Goal: Transaction & Acquisition: Purchase product/service

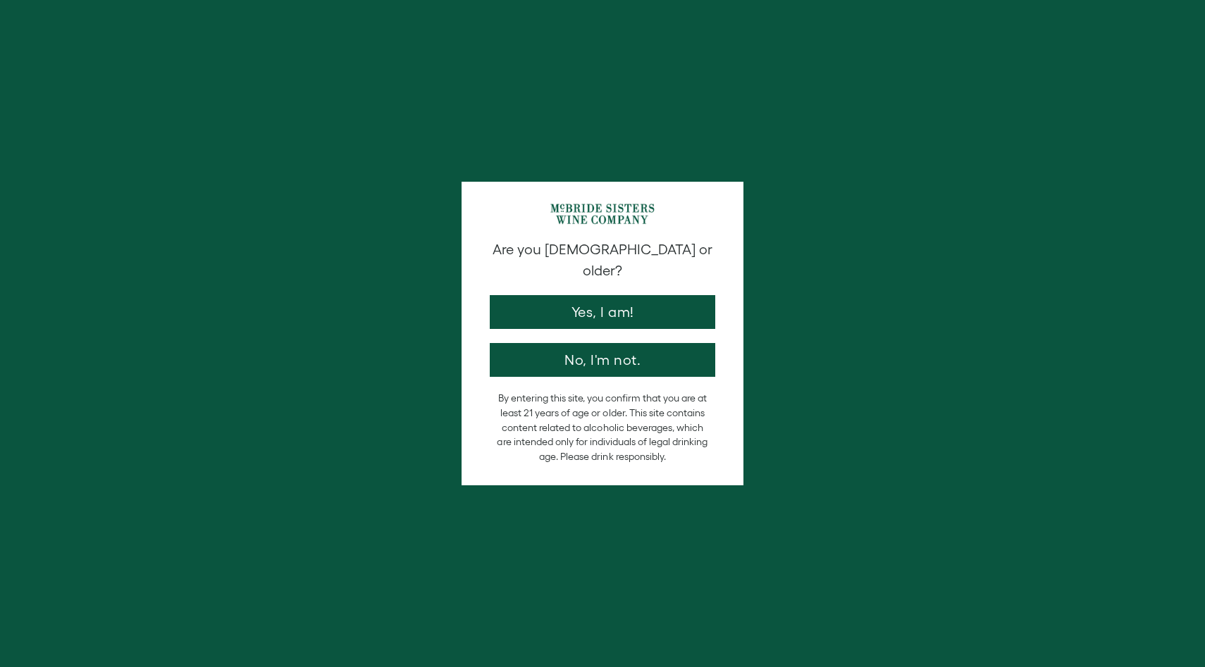
click at [614, 295] on button "Yes, I am!" at bounding box center [602, 312] width 225 height 34
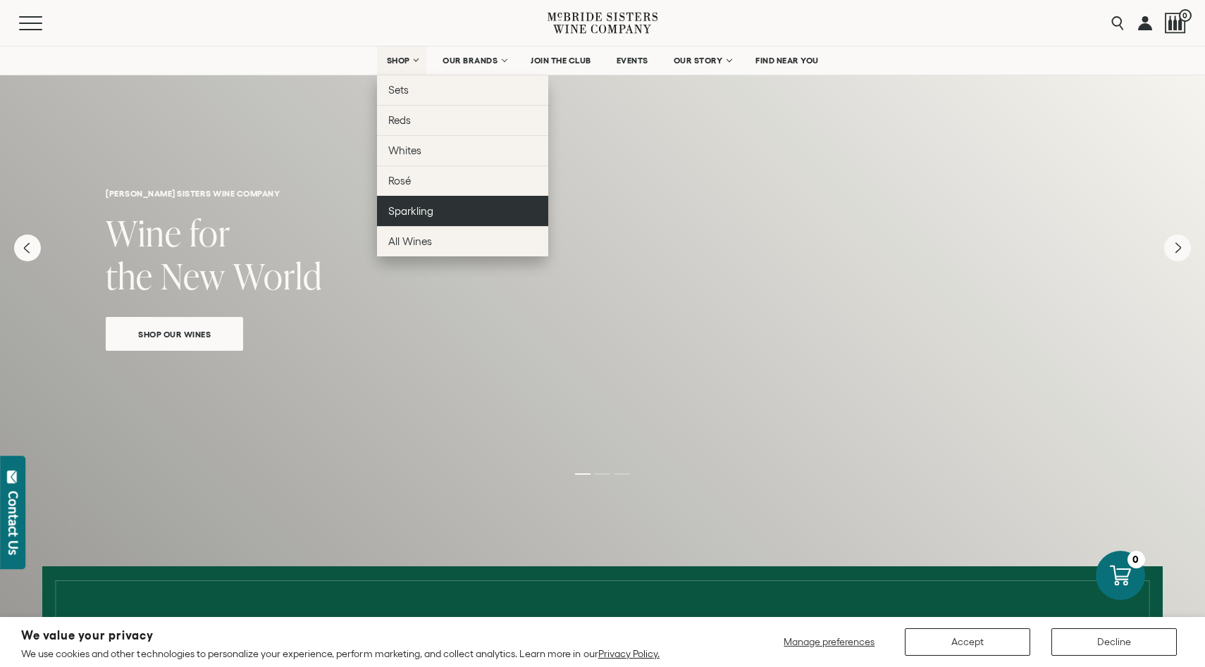
click at [412, 209] on span "Sparkling" at bounding box center [410, 211] width 45 height 12
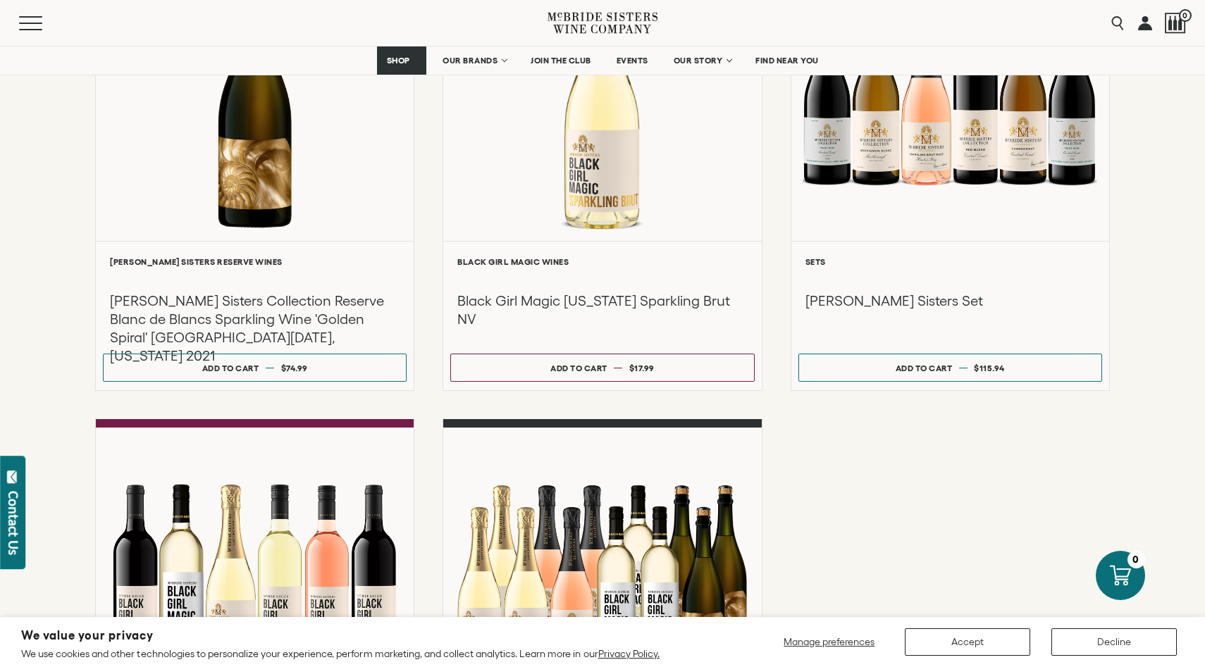
scroll to position [764, 0]
